Goal: Task Accomplishment & Management: Complete application form

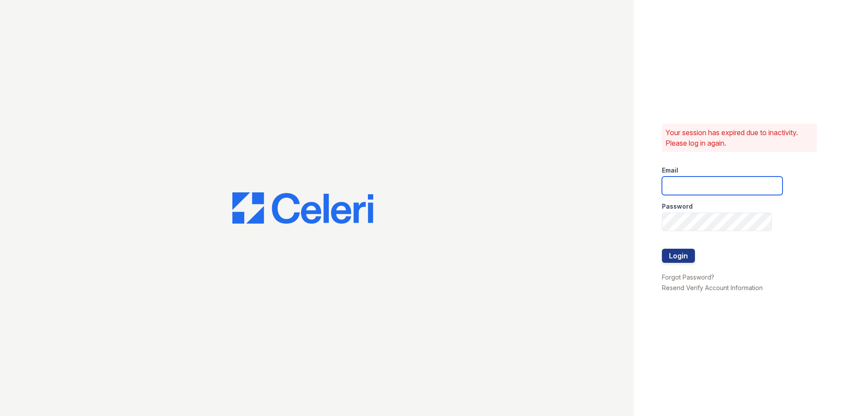
click at [711, 185] on input "email" at bounding box center [722, 185] width 121 height 18
type input "loginnoreply@cafmanagement.com"
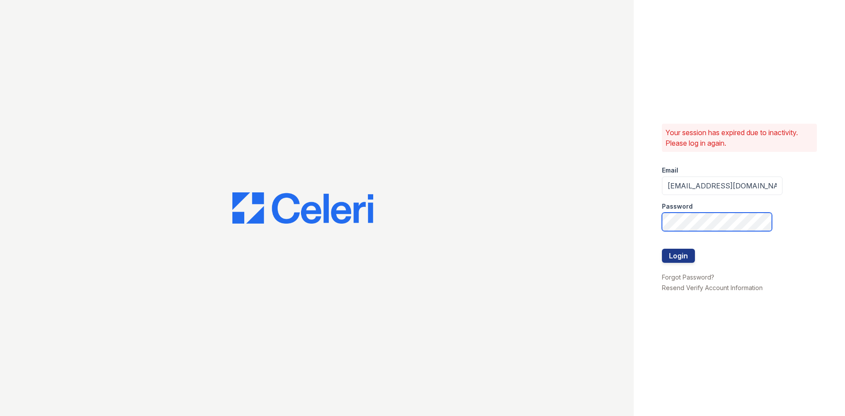
click at [662, 249] on button "Login" at bounding box center [678, 256] width 33 height 14
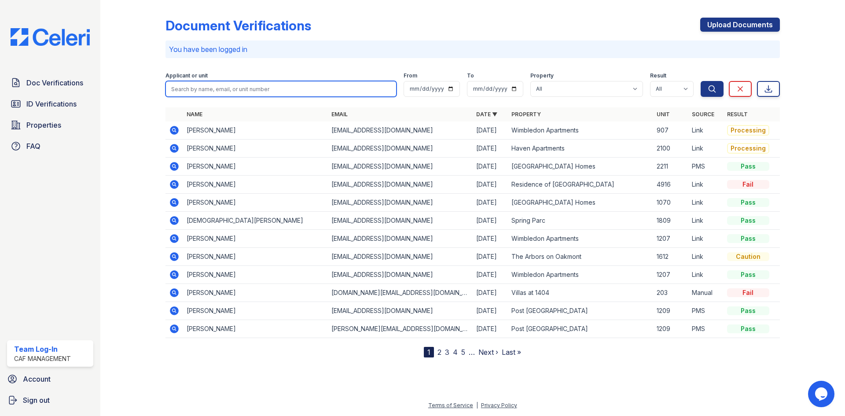
click at [186, 82] on input "search" at bounding box center [280, 89] width 231 height 16
type input "wash"
click at [701, 81] on button "Search" at bounding box center [712, 89] width 23 height 16
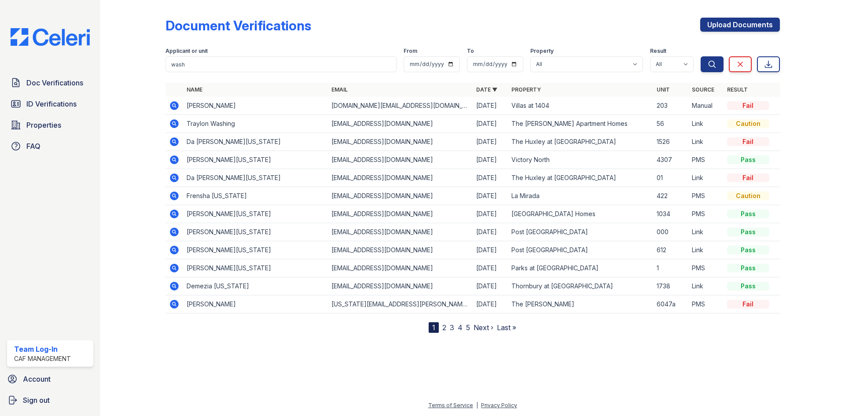
click at [173, 106] on icon at bounding box center [174, 105] width 11 height 11
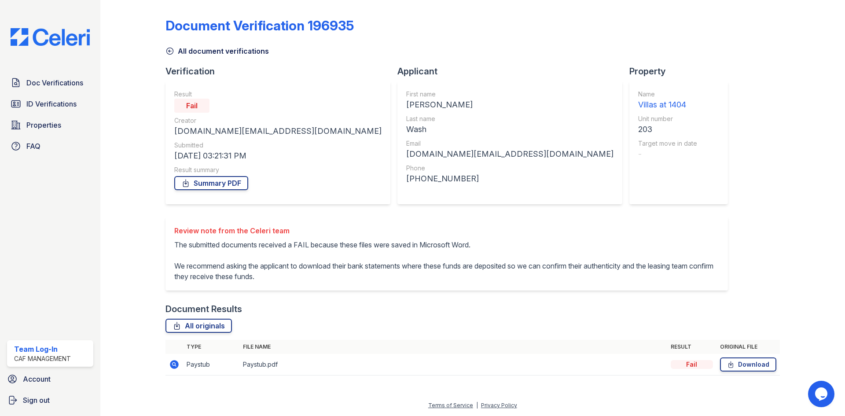
click at [175, 363] on icon at bounding box center [174, 364] width 11 height 11
click at [753, 366] on link "Download" at bounding box center [748, 364] width 56 height 14
click at [213, 184] on link "Summary PDF" at bounding box center [211, 183] width 74 height 14
click at [48, 104] on span "ID Verifications" at bounding box center [51, 104] width 50 height 11
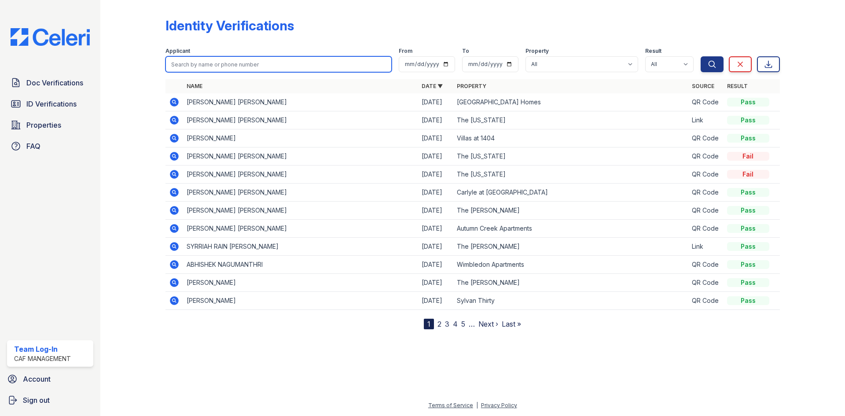
click at [203, 66] on input "search" at bounding box center [278, 64] width 226 height 16
type input "wash"
click at [701, 56] on button "Search" at bounding box center [712, 64] width 23 height 16
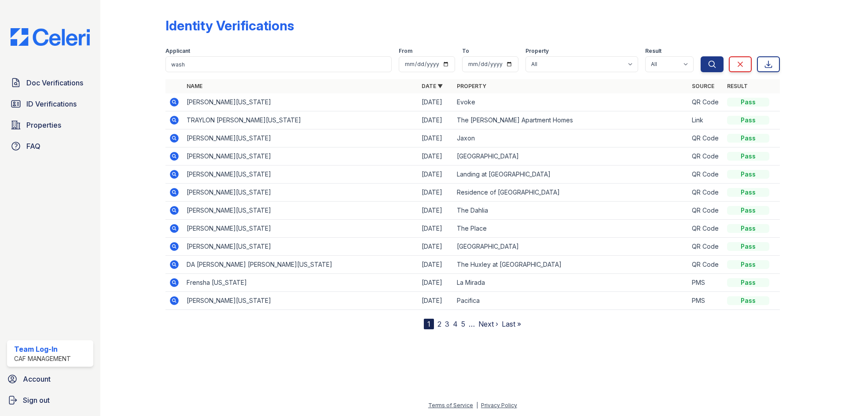
click at [35, 102] on span "ID Verifications" at bounding box center [51, 104] width 50 height 11
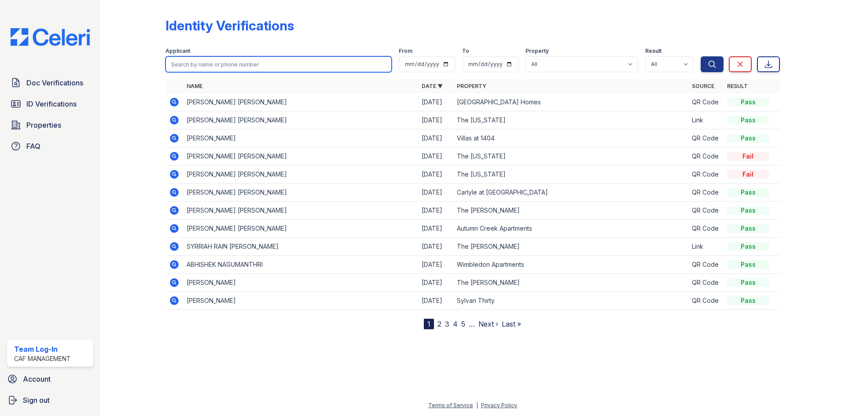
click at [203, 69] on input "search" at bounding box center [278, 64] width 226 height 16
type input "wash"
click at [701, 56] on button "Search" at bounding box center [712, 64] width 23 height 16
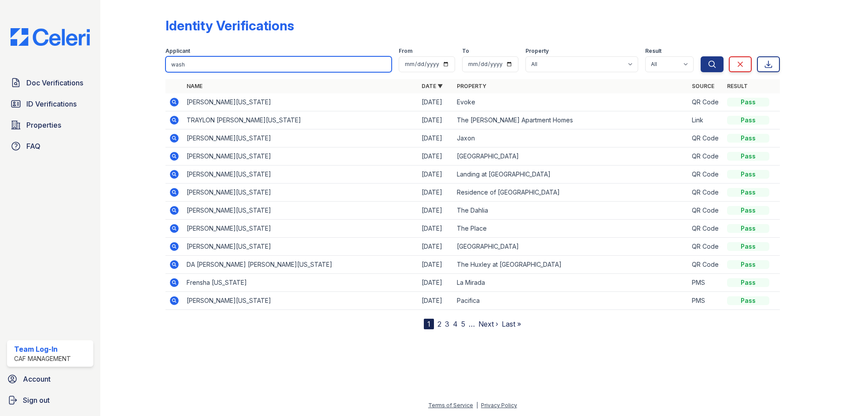
click at [202, 70] on input "wash" at bounding box center [278, 64] width 226 height 16
type input "darell wash"
click at [701, 56] on button "Search" at bounding box center [712, 64] width 23 height 16
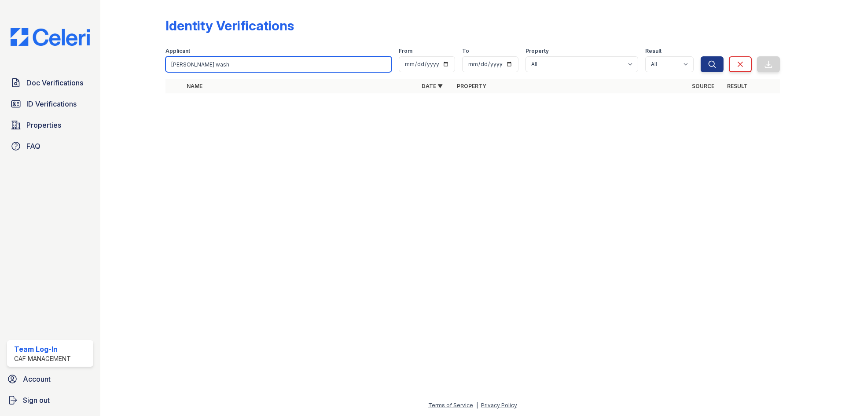
click at [249, 64] on input "darell wash" at bounding box center [278, 64] width 226 height 16
type input "santiago"
click at [701, 56] on button "Search" at bounding box center [712, 64] width 23 height 16
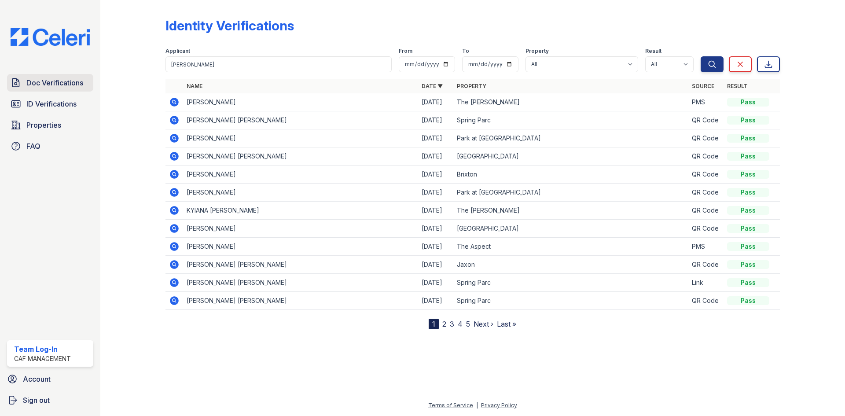
click at [61, 81] on span "Doc Verifications" at bounding box center [54, 82] width 57 height 11
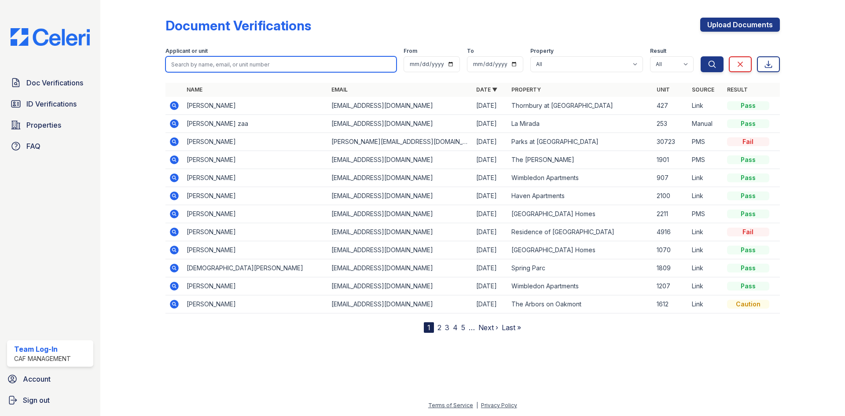
click at [213, 62] on input "search" at bounding box center [280, 64] width 231 height 16
type input "santiago"
click at [701, 56] on button "Search" at bounding box center [712, 64] width 23 height 16
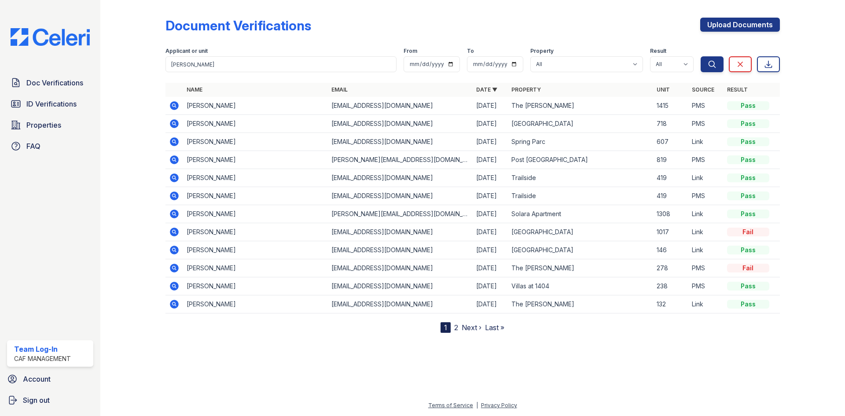
click at [177, 287] on icon at bounding box center [174, 286] width 9 height 9
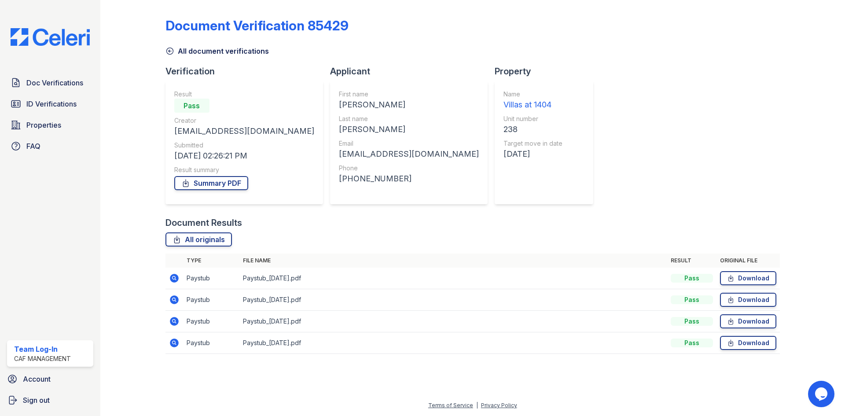
click at [176, 277] on icon at bounding box center [174, 278] width 9 height 9
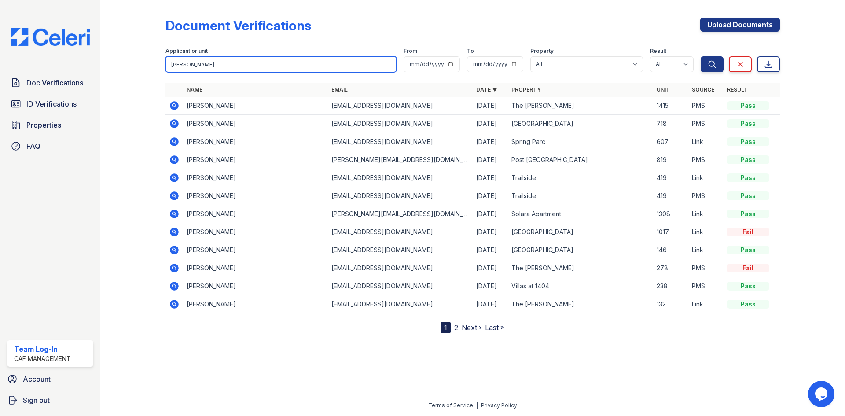
click at [231, 65] on input "[PERSON_NAME]" at bounding box center [280, 64] width 231 height 16
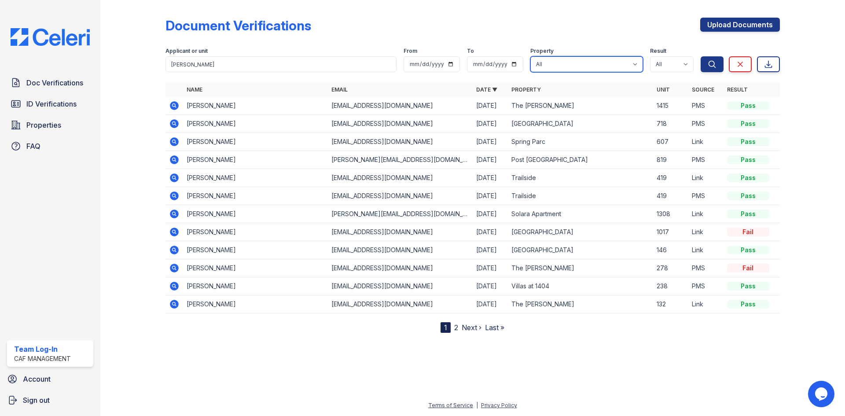
click at [560, 57] on select "All 2929 [GEOGRAPHIC_DATA] 29 Fifty [STREET_ADDRESS][GEOGRAPHIC_DATA] [GEOGRAPH…" at bounding box center [586, 64] width 113 height 16
select select "2079"
click at [530, 56] on select "All 2929 [GEOGRAPHIC_DATA] 29 Fifty [STREET_ADDRESS][GEOGRAPHIC_DATA] [GEOGRAPH…" at bounding box center [586, 64] width 113 height 16
click at [711, 70] on button "Search" at bounding box center [712, 64] width 23 height 16
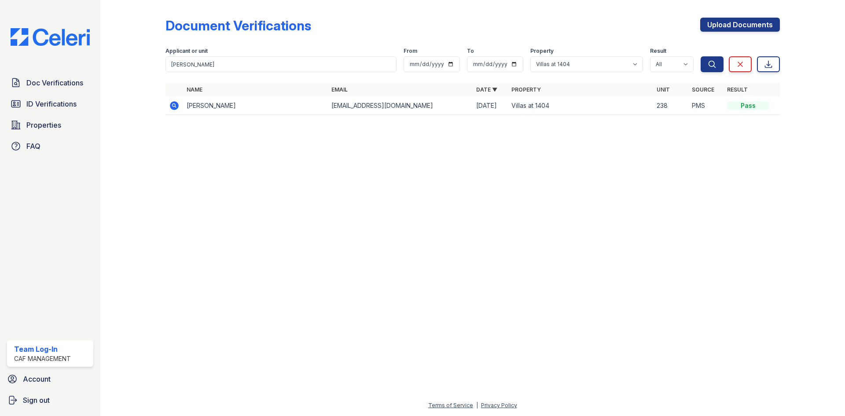
click at [173, 107] on icon at bounding box center [174, 105] width 9 height 9
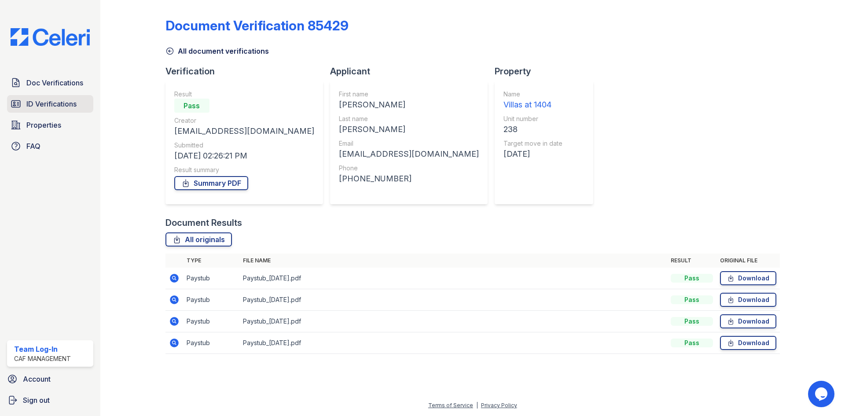
click at [54, 99] on span "ID Verifications" at bounding box center [51, 104] width 50 height 11
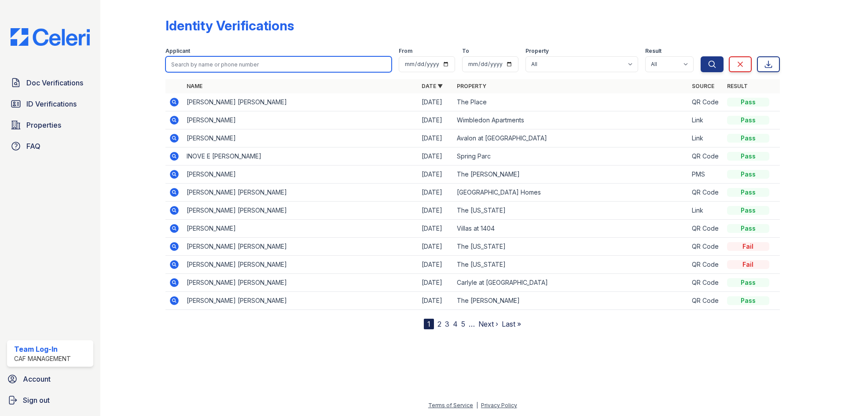
drag, startPoint x: 129, startPoint y: 87, endPoint x: 213, endPoint y: 68, distance: 85.4
click at [213, 68] on input "search" at bounding box center [278, 64] width 226 height 16
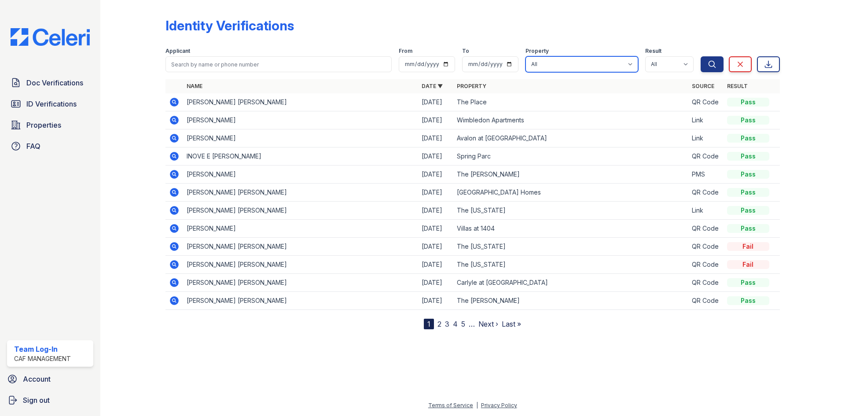
click at [548, 63] on select "All 2929 [GEOGRAPHIC_DATA] 29 Fifty [STREET_ADDRESS][GEOGRAPHIC_DATA] [GEOGRAPH…" at bounding box center [581, 64] width 113 height 16
select select "2079"
click at [526, 56] on select "All 2929 [GEOGRAPHIC_DATA] 29 Fifty [STREET_ADDRESS][GEOGRAPHIC_DATA] [GEOGRAPH…" at bounding box center [581, 64] width 113 height 16
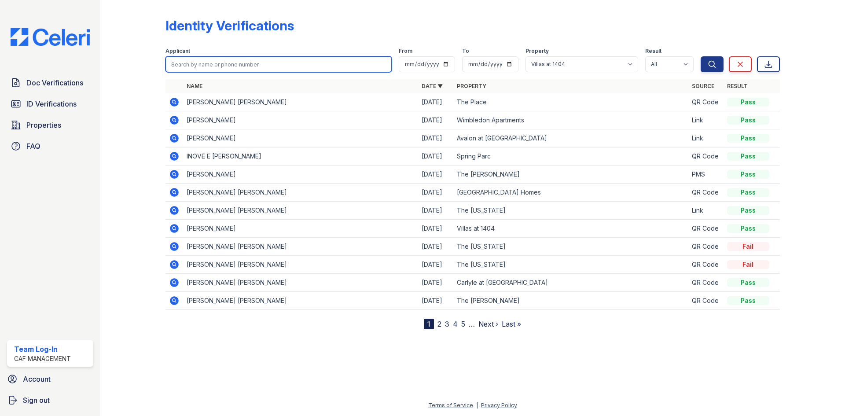
click at [201, 61] on input "search" at bounding box center [278, 64] width 226 height 16
type input "kathy"
click at [701, 56] on button "Search" at bounding box center [712, 64] width 23 height 16
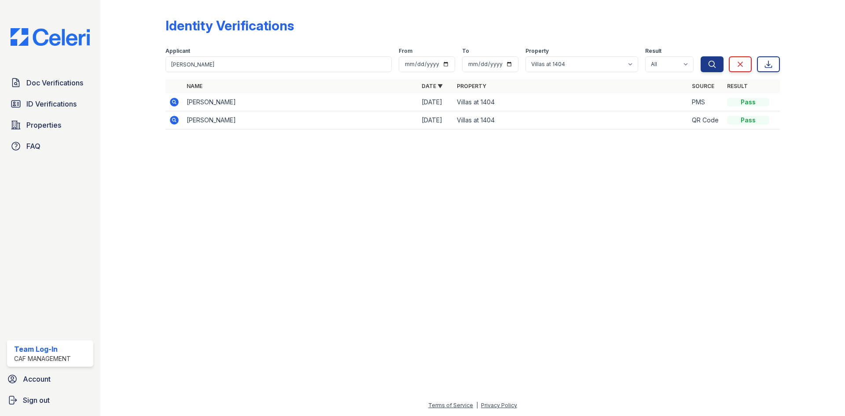
click at [170, 101] on icon at bounding box center [174, 102] width 11 height 11
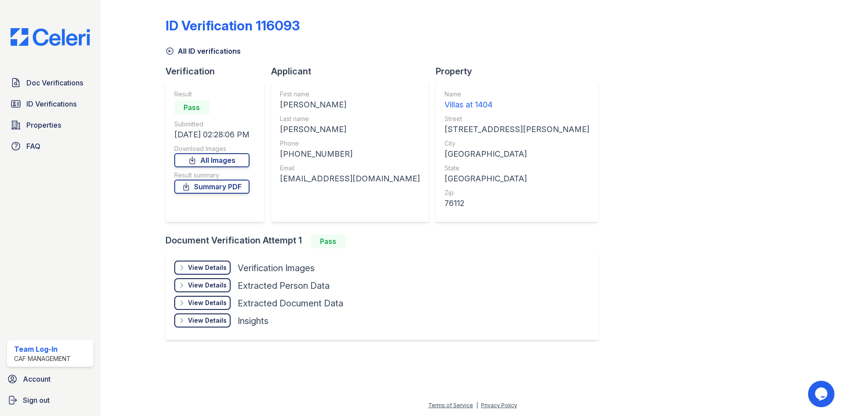
click at [197, 268] on div "View Details" at bounding box center [207, 267] width 39 height 9
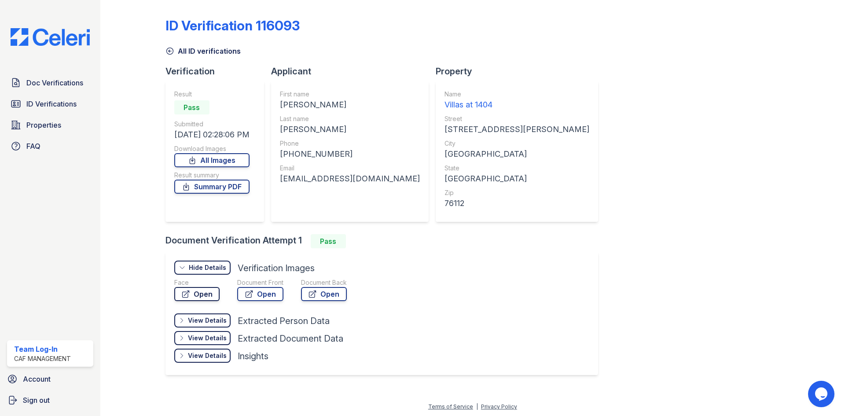
click at [181, 295] on icon at bounding box center [185, 294] width 9 height 9
click at [257, 294] on link "Open" at bounding box center [260, 294] width 46 height 14
click at [47, 101] on span "ID Verifications" at bounding box center [51, 104] width 50 height 11
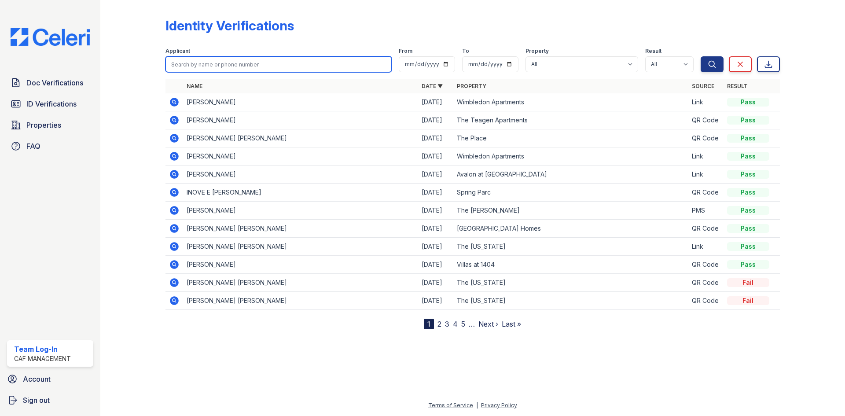
click at [263, 67] on input "search" at bounding box center [278, 64] width 226 height 16
type input "lee"
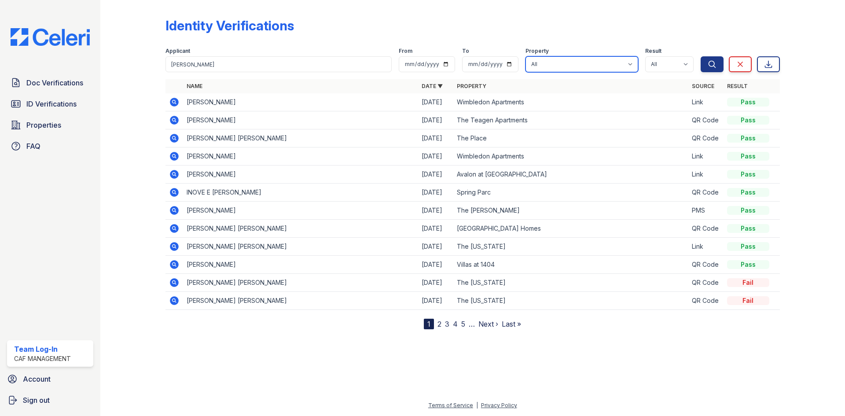
click at [563, 63] on select "All 2929 Wycliff 29 Fifty 4443 Ocean Drive Arioso Apartments Artisan Park Apart…" at bounding box center [581, 64] width 113 height 16
select select "2079"
click at [526, 56] on select "All 2929 Wycliff 29 Fifty 4443 Ocean Drive Arioso Apartments Artisan Park Apart…" at bounding box center [581, 64] width 113 height 16
click at [712, 61] on icon "submit" at bounding box center [711, 64] width 7 height 7
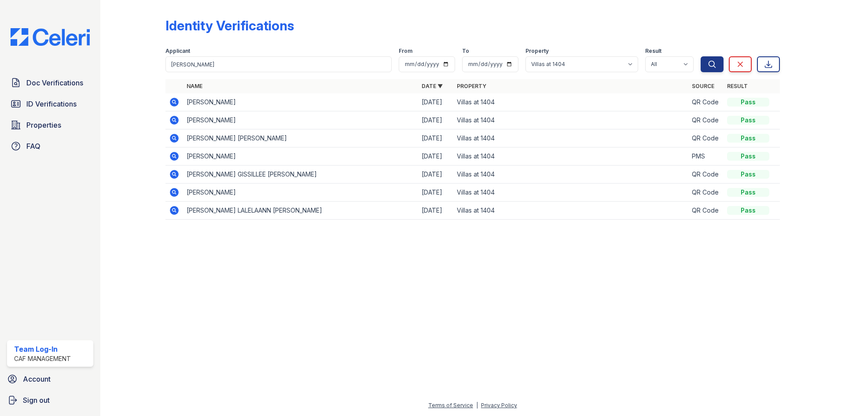
click at [175, 102] on icon at bounding box center [173, 101] width 2 height 2
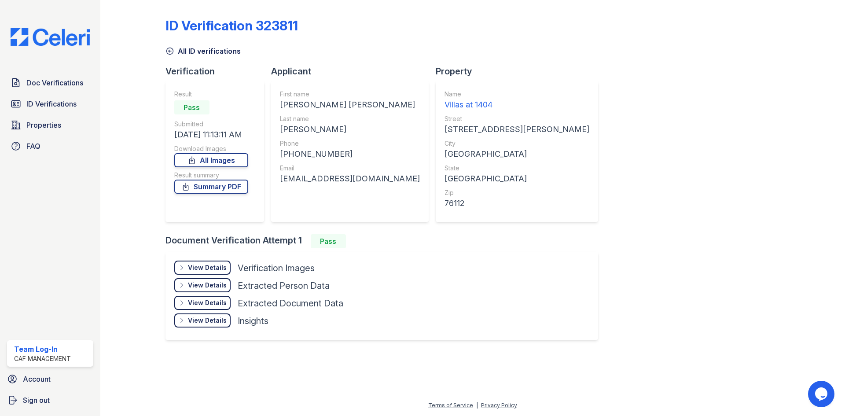
click at [192, 266] on div "View Details" at bounding box center [207, 267] width 39 height 9
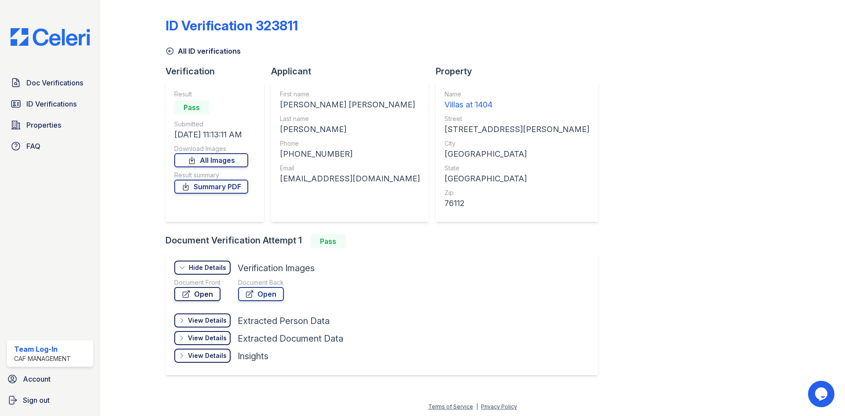
click at [191, 293] on icon at bounding box center [186, 294] width 9 height 9
click at [69, 88] on span "Doc Verifications" at bounding box center [54, 82] width 57 height 11
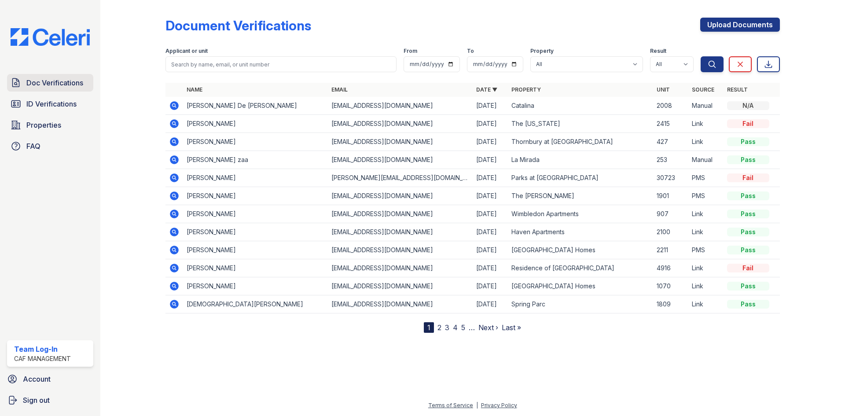
click at [36, 86] on span "Doc Verifications" at bounding box center [54, 82] width 57 height 11
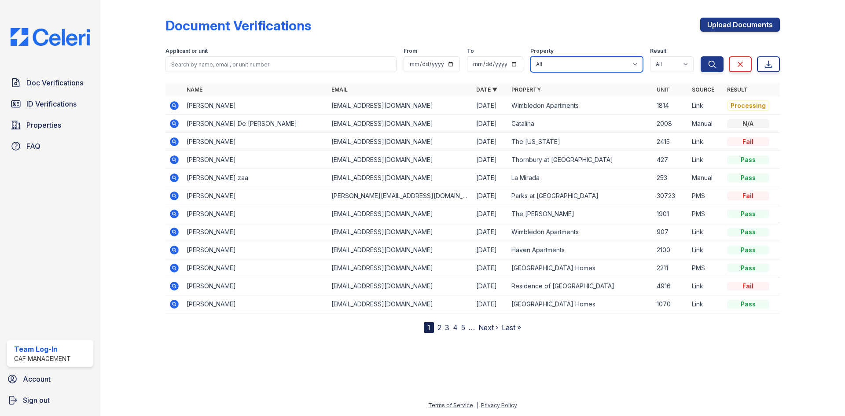
click at [558, 60] on select "All 2929 Wycliff 29 Fifty 4443 Ocean Drive Arioso Apartments Artisan Park Apart…" at bounding box center [586, 64] width 113 height 16
click at [582, 67] on select "All 2929 Wycliff 29 Fifty 4443 Ocean Drive Arioso Apartments Artisan Park Apart…" at bounding box center [586, 64] width 113 height 16
select select "2079"
click at [530, 56] on select "All 2929 Wycliff 29 Fifty 4443 Ocean Drive Arioso Apartments Artisan Park Apart…" at bounding box center [586, 64] width 113 height 16
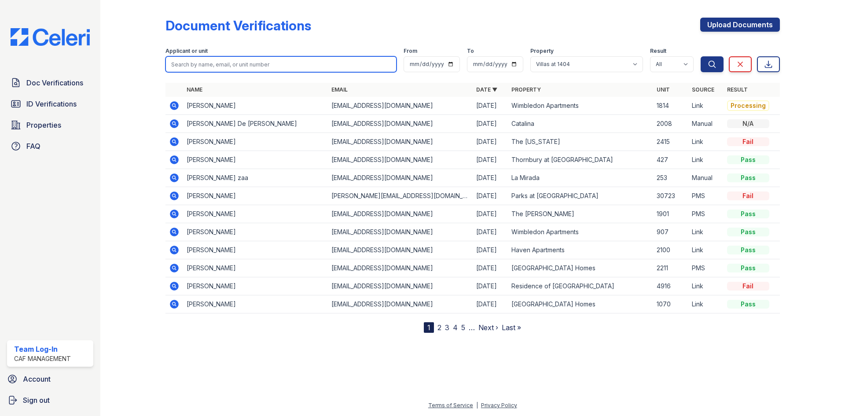
click at [202, 61] on input "search" at bounding box center [280, 64] width 231 height 16
type input "lee"
click at [701, 56] on button "Search" at bounding box center [712, 64] width 23 height 16
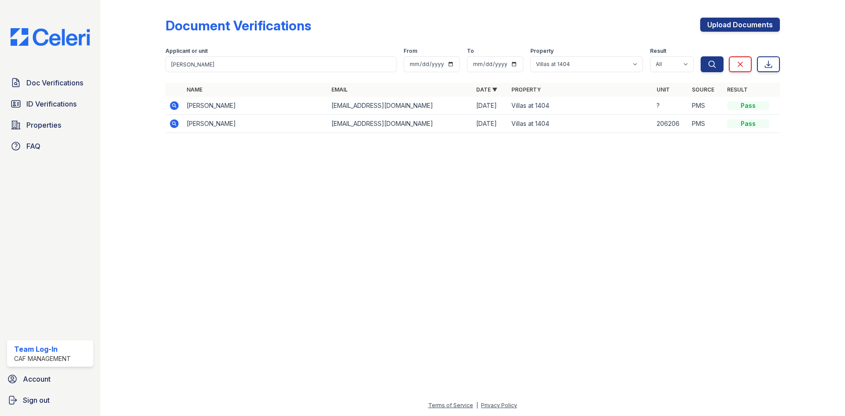
click at [178, 105] on icon at bounding box center [174, 105] width 9 height 9
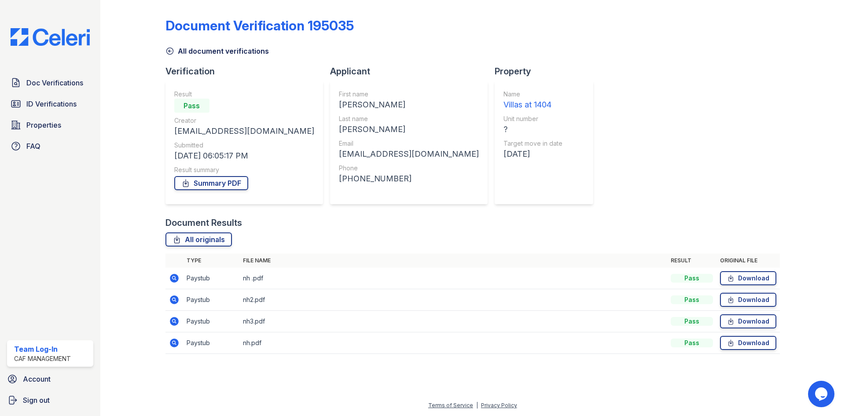
click at [177, 278] on icon at bounding box center [174, 278] width 9 height 9
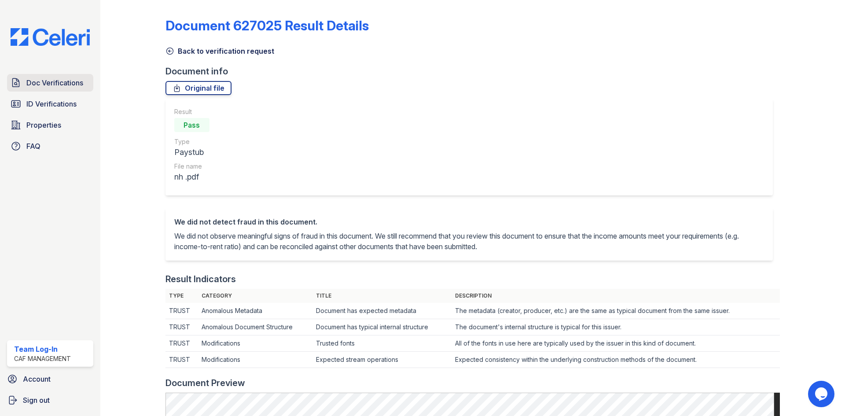
click at [26, 88] on link "Doc Verifications" at bounding box center [50, 83] width 86 height 18
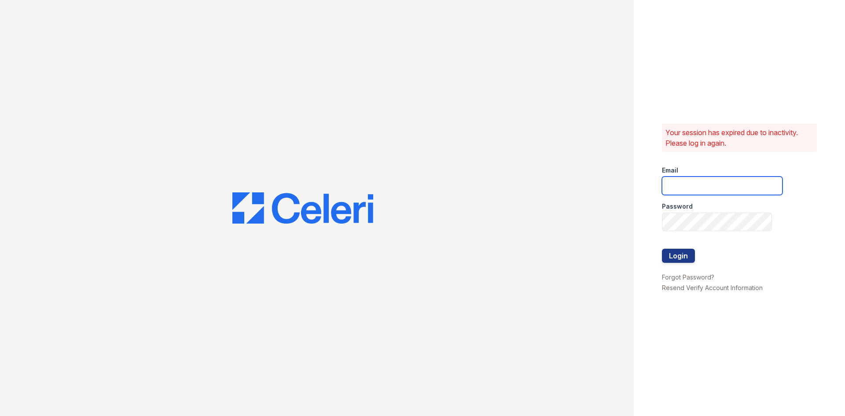
click at [711, 181] on input "email" at bounding box center [722, 185] width 121 height 18
type input "loginnoreply@cafmanagement.com"
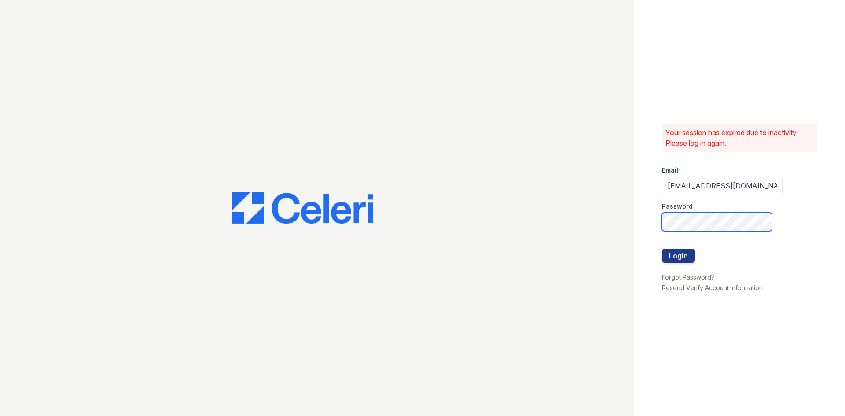
click at [662, 249] on button "Login" at bounding box center [678, 256] width 33 height 14
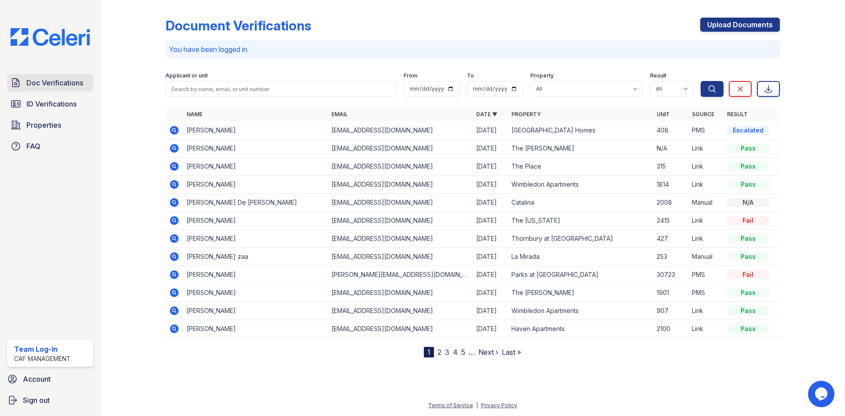
click at [52, 80] on span "Doc Verifications" at bounding box center [54, 82] width 57 height 11
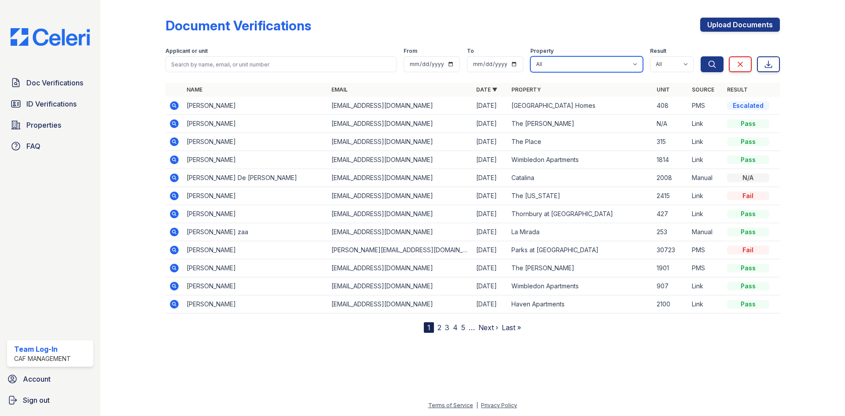
click at [550, 64] on select "All 2929 Wycliff 29 Fifty 4443 Ocean Drive Arioso Apartments Artisan Park Apart…" at bounding box center [586, 64] width 113 height 16
select select "4180"
click at [530, 56] on select "All 2929 Wycliff 29 Fifty 4443 Ocean Drive Arioso Apartments Artisan Park Apart…" at bounding box center [586, 64] width 113 height 16
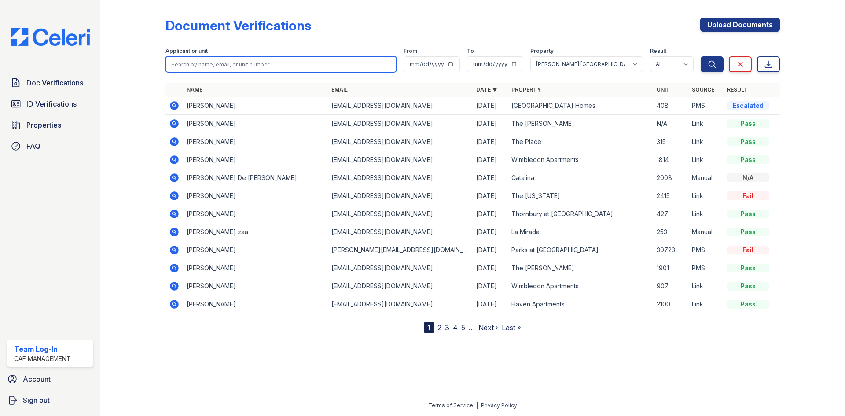
click at [188, 62] on input "search" at bounding box center [280, 64] width 231 height 16
type input "yonglis"
click at [701, 56] on button "Search" at bounding box center [712, 64] width 23 height 16
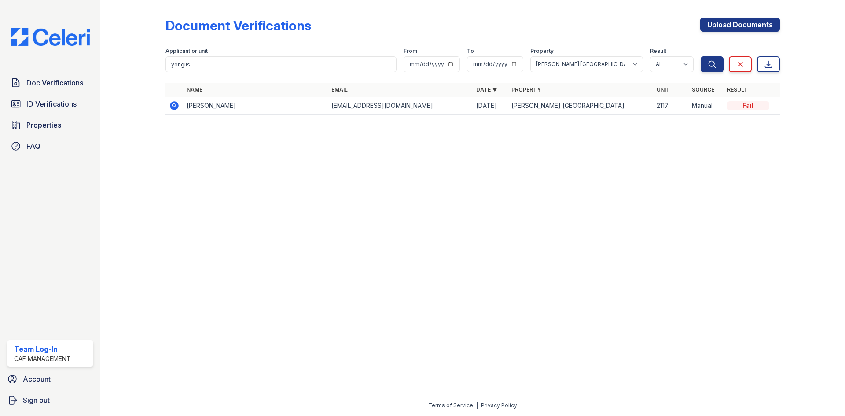
click at [176, 104] on icon at bounding box center [174, 105] width 9 height 9
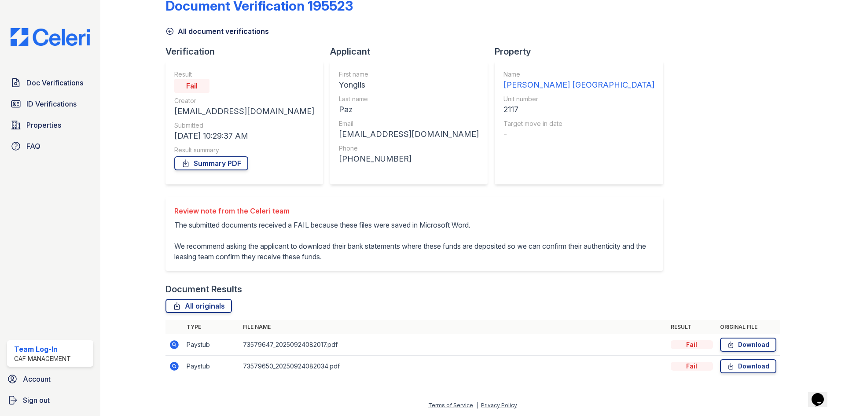
scroll to position [30, 0]
click at [172, 341] on icon at bounding box center [174, 344] width 9 height 9
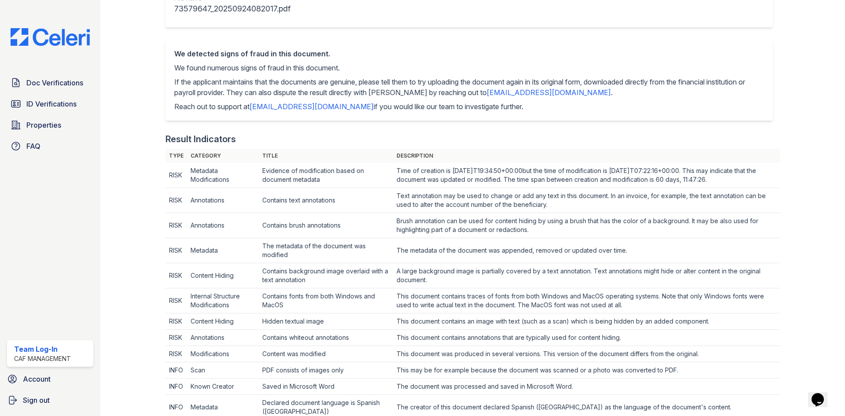
scroll to position [158, 0]
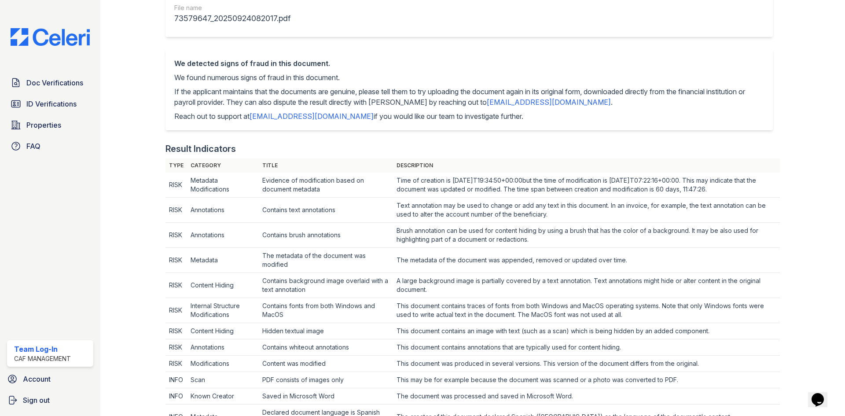
click at [47, 93] on div "Doc Verifications ID Verifications Properties FAQ" at bounding box center [50, 114] width 93 height 81
click at [47, 88] on span "Doc Verifications" at bounding box center [54, 82] width 57 height 11
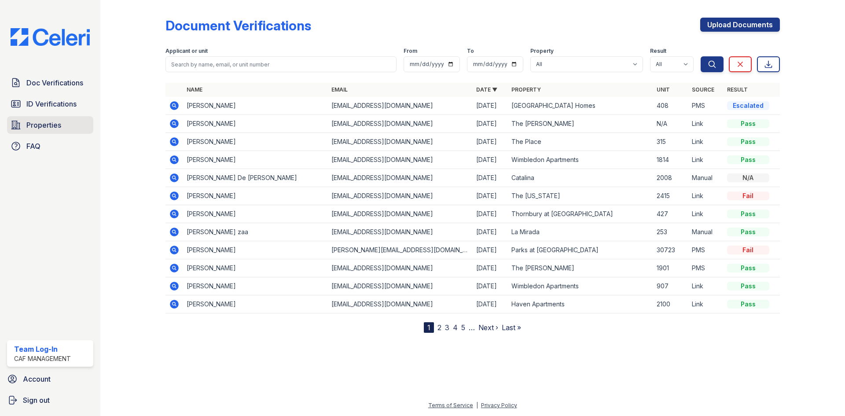
click at [47, 125] on span "Properties" at bounding box center [43, 125] width 35 height 11
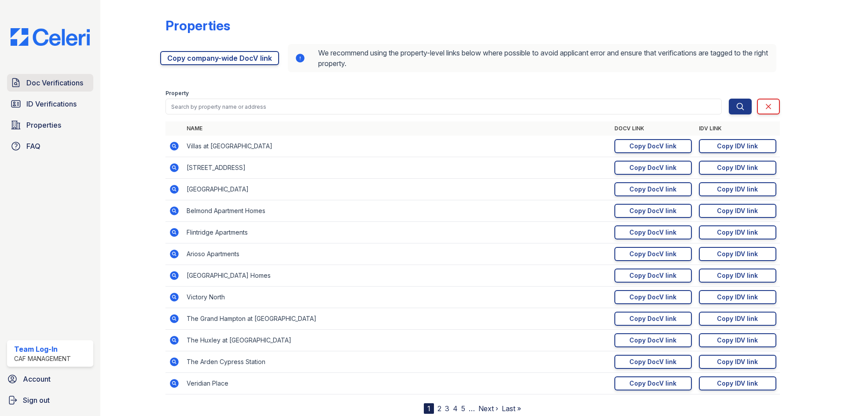
click at [41, 82] on span "Doc Verifications" at bounding box center [54, 82] width 57 height 11
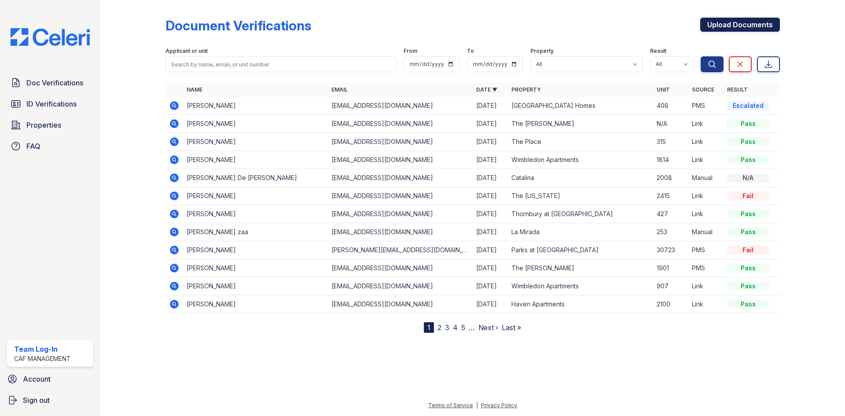
click at [744, 23] on link "Upload Documents" at bounding box center [740, 25] width 80 height 14
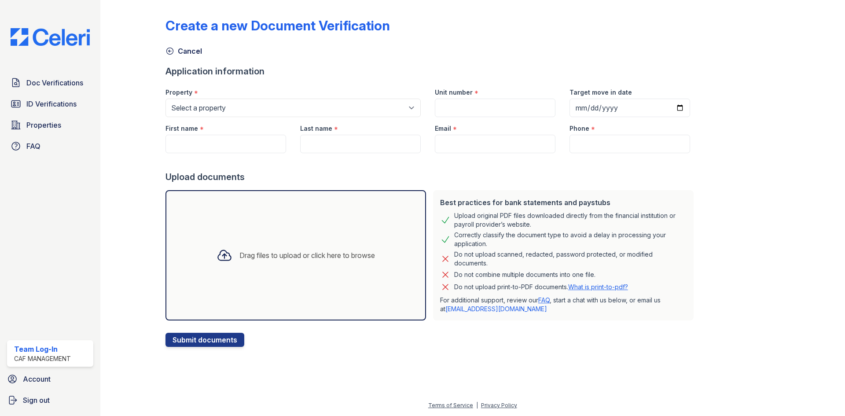
click at [261, 252] on div "Drag files to upload or click here to browse" at bounding box center [307, 255] width 136 height 11
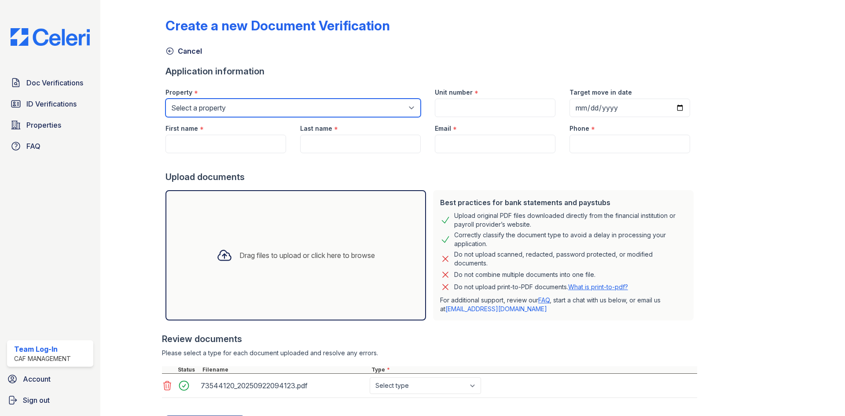
click at [368, 108] on select "Select a property 2929 Wycliff 29 Fifty 4443 Ocean Drive Arioso Apartments Arti…" at bounding box center [292, 108] width 255 height 18
select select "4180"
click at [165, 99] on select "Select a property 2929 Wycliff 29 Fifty 4443 Ocean Drive Arioso Apartments Arti…" at bounding box center [292, 108] width 255 height 18
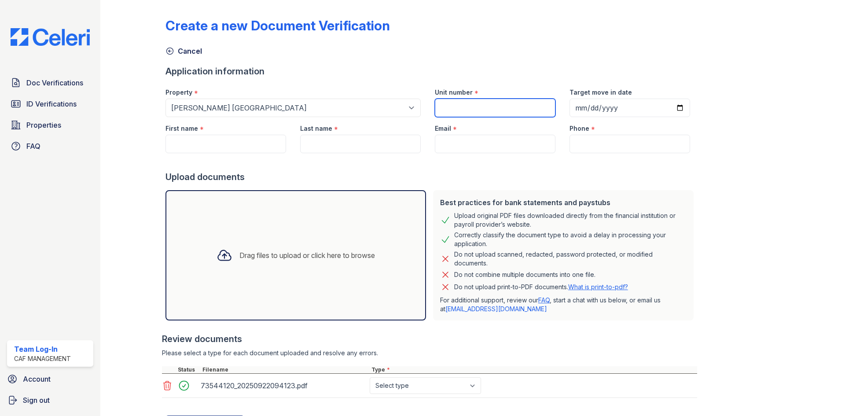
click at [476, 106] on input "Unit number" at bounding box center [495, 108] width 121 height 18
click at [469, 115] on input "Unit number" at bounding box center [495, 108] width 121 height 18
type input "2117"
click at [665, 104] on input "Target move in date" at bounding box center [629, 108] width 121 height 18
type input "2025-09-26"
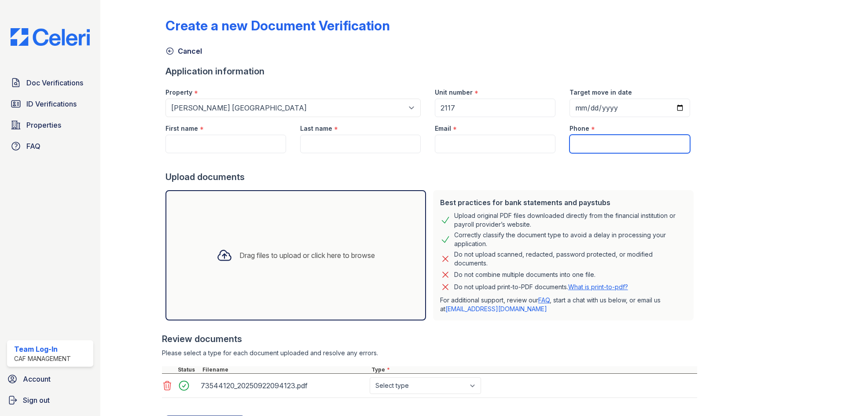
click at [577, 143] on input "Phone" at bounding box center [629, 144] width 121 height 18
paste input "972-946-6963 -"
type input "972-946-6963"
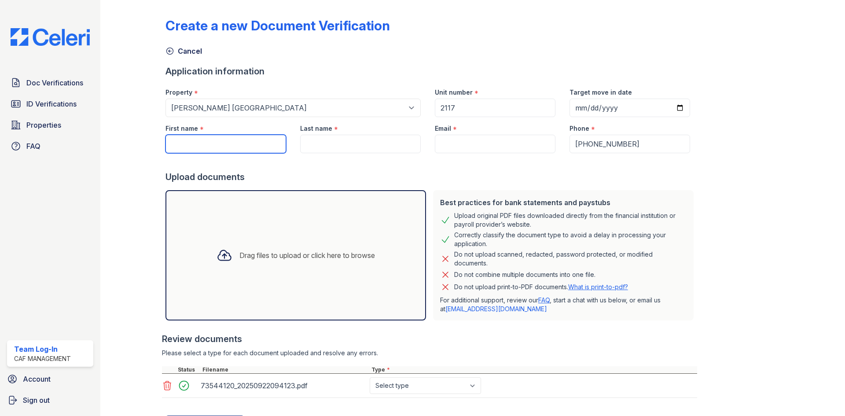
click at [183, 144] on input "First name" at bounding box center [225, 144] width 121 height 18
paste input "PAZ, YONGLIS"
drag, startPoint x: 187, startPoint y: 144, endPoint x: 159, endPoint y: 145, distance: 28.2
click at [159, 145] on div "First name * PAZ, YONGLIS" at bounding box center [225, 135] width 135 height 36
type input "YONGLIS"
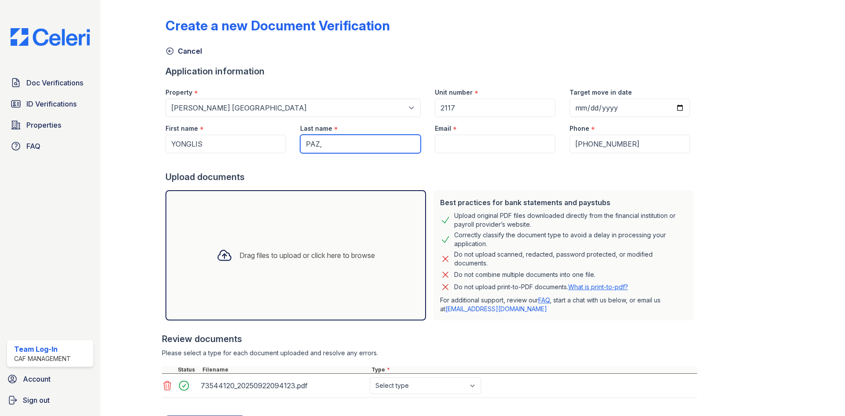
click at [329, 140] on input "PAZ," at bounding box center [360, 144] width 121 height 18
click at [330, 142] on input "PAZ," at bounding box center [360, 144] width 121 height 18
type input "PAZ"
click at [452, 147] on input "Email" at bounding box center [495, 144] width 121 height 18
paste input "pazyonglis3@gmail.com"
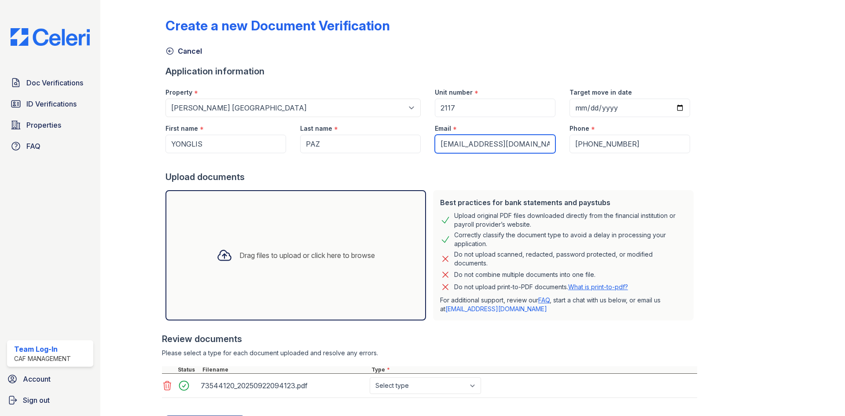
type input "pazyonglis3@gmail.com"
click at [780, 227] on div at bounding box center [805, 217] width 51 height 426
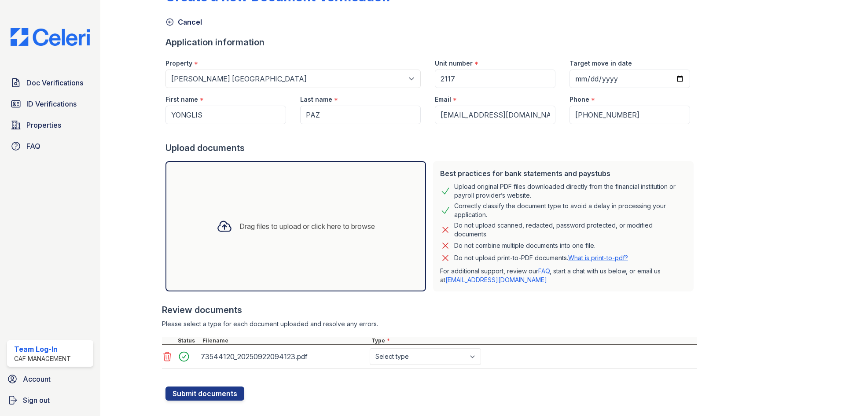
scroll to position [44, 0]
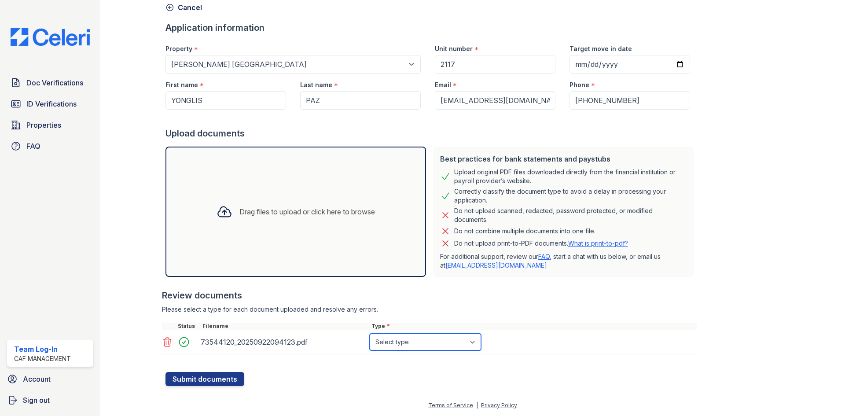
click at [417, 345] on select "Select type Paystub Bank Statement Offer Letter Tax Documents Benefit Award Let…" at bounding box center [425, 342] width 111 height 17
select select "bank_statement"
click at [370, 334] on select "Select type Paystub Bank Statement Offer Letter Tax Documents Benefit Award Let…" at bounding box center [425, 342] width 111 height 17
click at [324, 374] on form "Application information Property * Select a property 2929 Wycliff 29 Fifty 4443…" at bounding box center [431, 204] width 532 height 364
click at [212, 375] on button "Submit documents" at bounding box center [204, 379] width 79 height 14
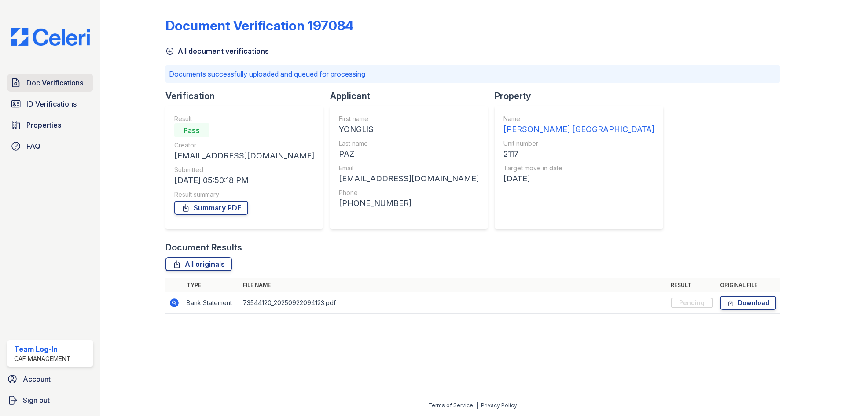
click at [40, 90] on link "Doc Verifications" at bounding box center [50, 83] width 86 height 18
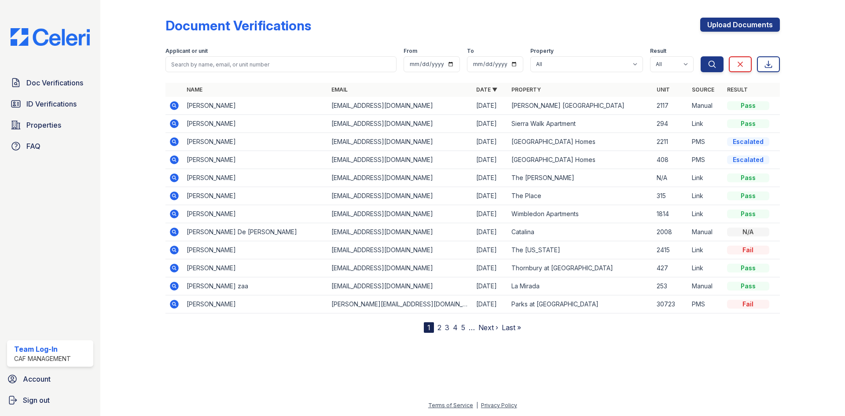
click at [176, 103] on icon at bounding box center [174, 105] width 9 height 9
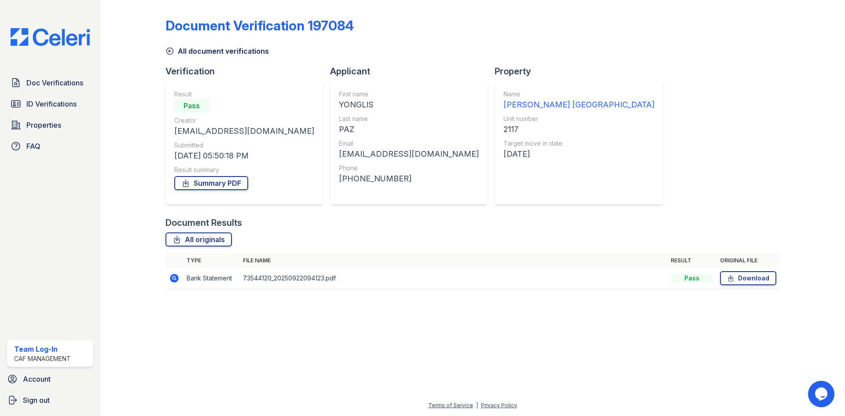
click at [171, 277] on icon at bounding box center [174, 278] width 9 height 9
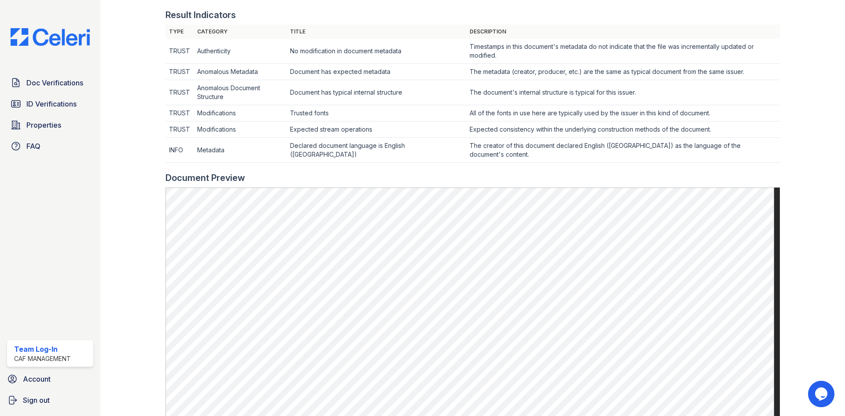
scroll to position [308, 0]
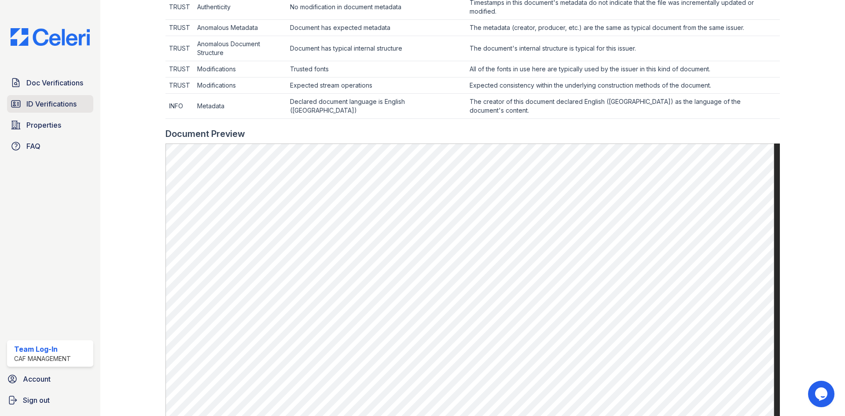
drag, startPoint x: 39, startPoint y: 83, endPoint x: 90, endPoint y: 96, distance: 52.7
click at [39, 83] on span "Doc Verifications" at bounding box center [54, 82] width 57 height 11
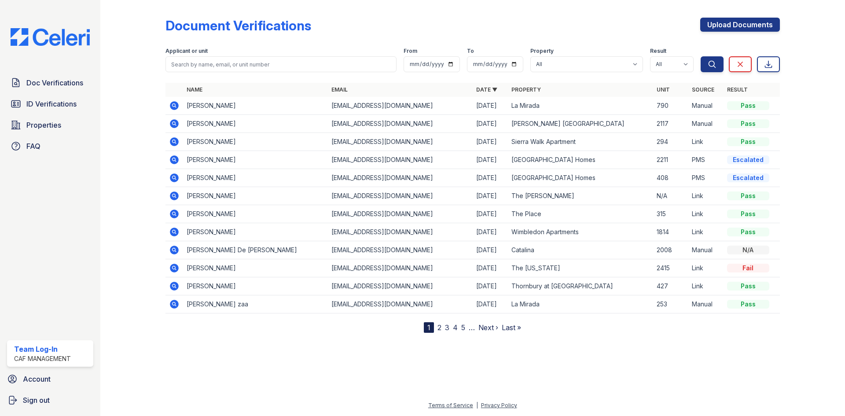
click at [439, 330] on link "2" at bounding box center [439, 327] width 4 height 9
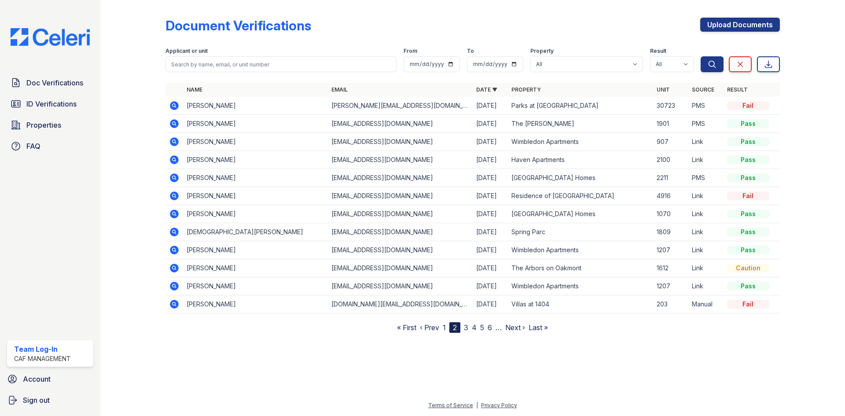
click at [171, 105] on icon at bounding box center [174, 105] width 9 height 9
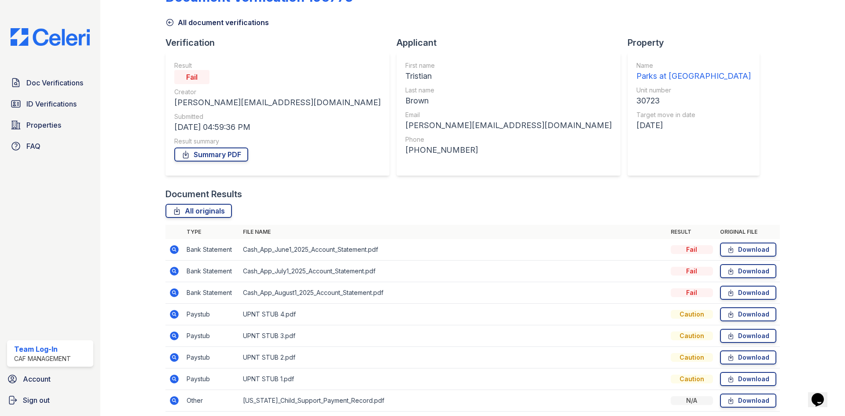
scroll to position [44, 0]
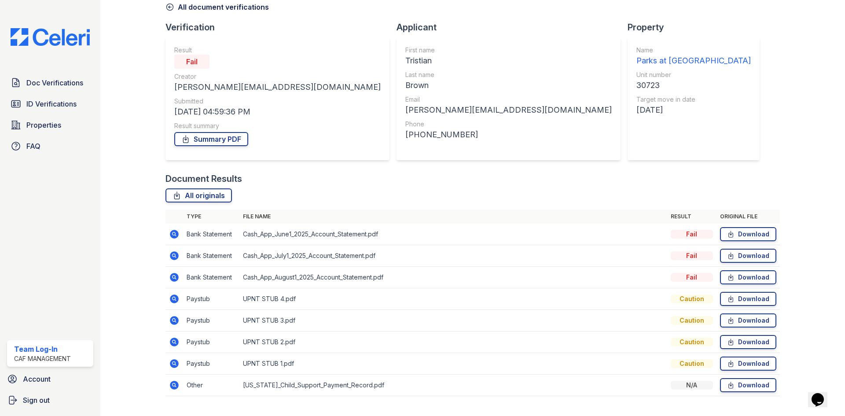
drag, startPoint x: 176, startPoint y: 235, endPoint x: 246, endPoint y: 231, distance: 70.5
click at [176, 235] on icon at bounding box center [174, 234] width 9 height 9
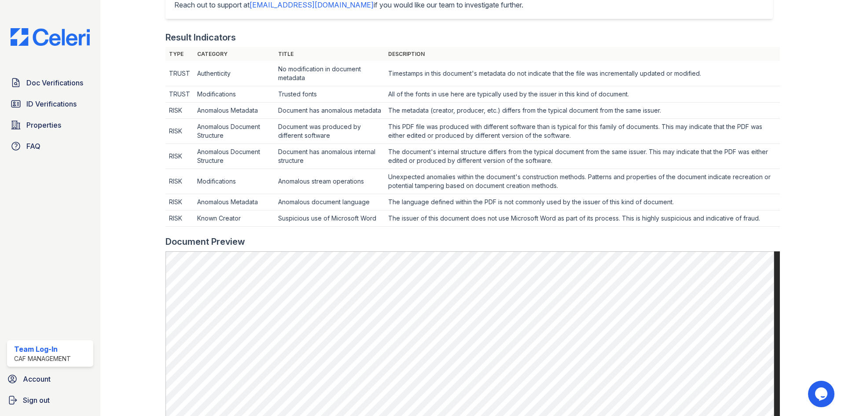
scroll to position [440, 0]
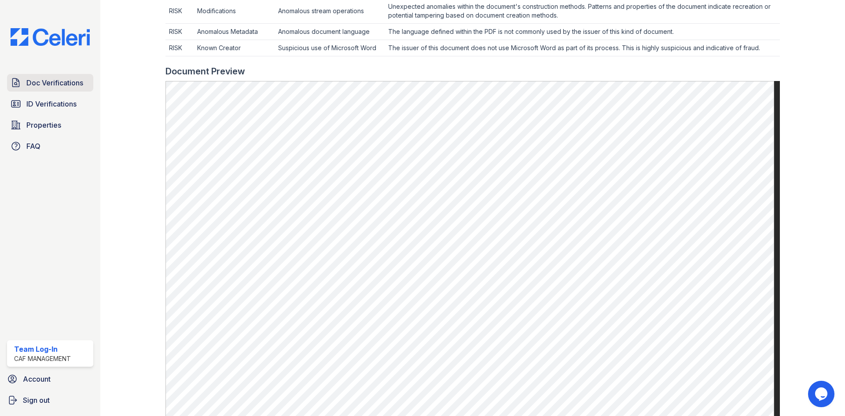
click at [40, 86] on span "Doc Verifications" at bounding box center [54, 82] width 57 height 11
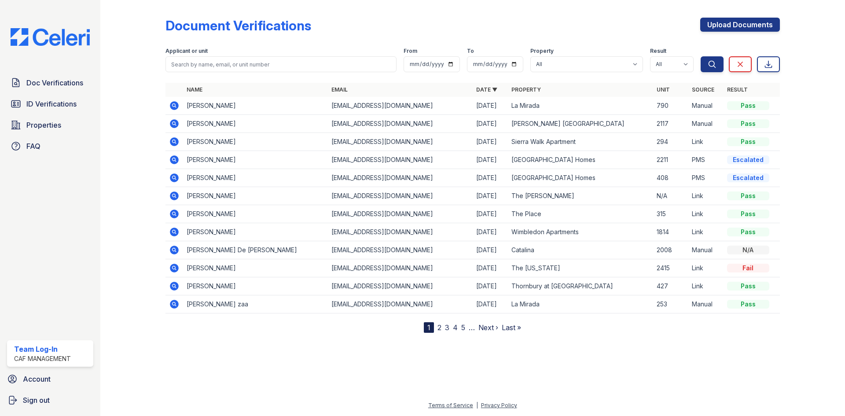
click at [439, 330] on link "2" at bounding box center [439, 327] width 4 height 9
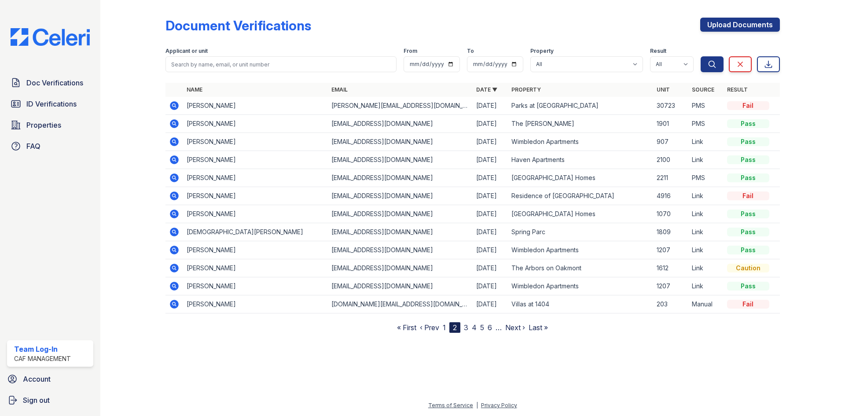
click at [175, 194] on icon at bounding box center [174, 196] width 11 height 11
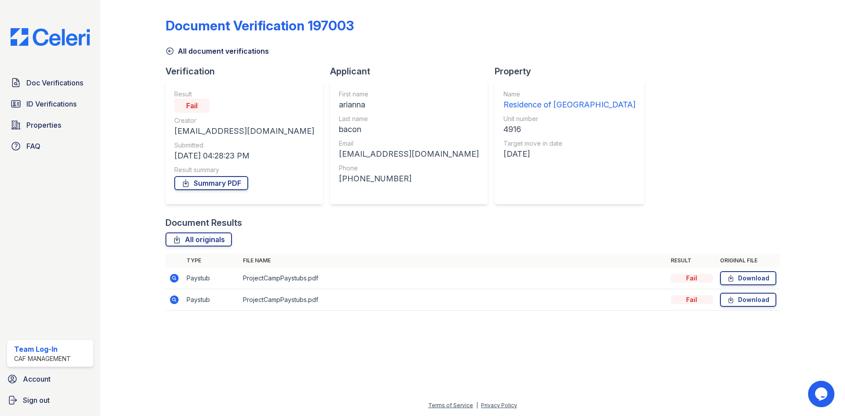
click at [172, 277] on icon at bounding box center [174, 278] width 9 height 9
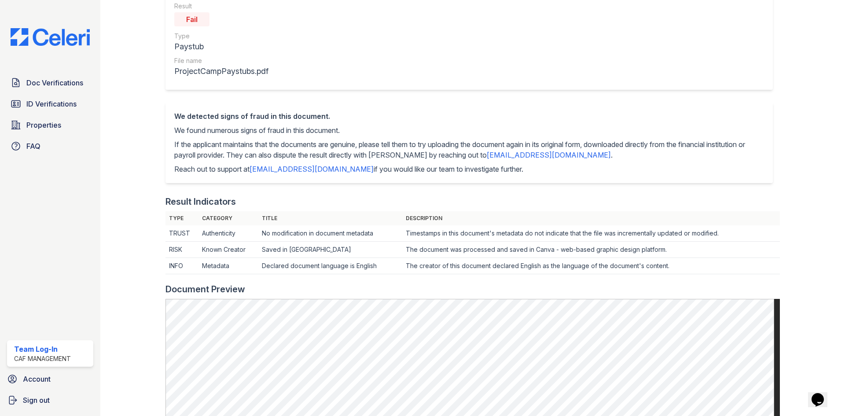
scroll to position [264, 0]
